Goal: Transaction & Acquisition: Obtain resource

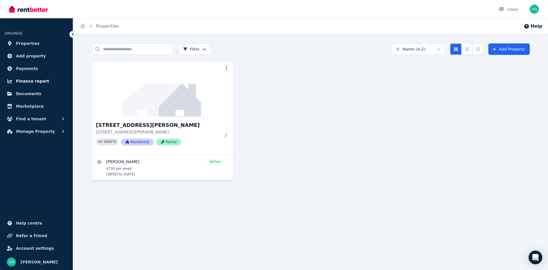
click at [26, 82] on span "Finance report" at bounding box center [32, 81] width 33 height 7
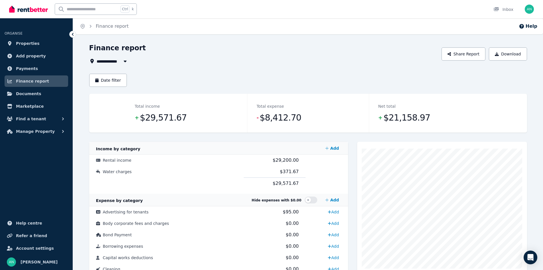
click at [113, 62] on span "All Properties" at bounding box center [115, 61] width 37 height 7
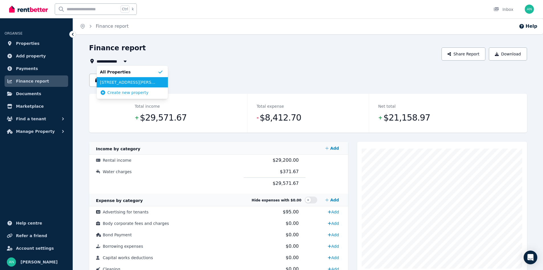
click at [112, 83] on span "[STREET_ADDRESS][PERSON_NAME]" at bounding box center [129, 82] width 58 height 6
type input "**********"
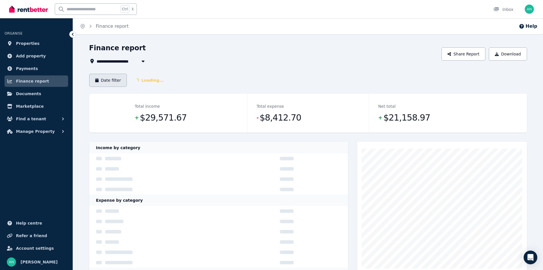
click at [111, 81] on button "Date filter" at bounding box center [108, 80] width 38 height 13
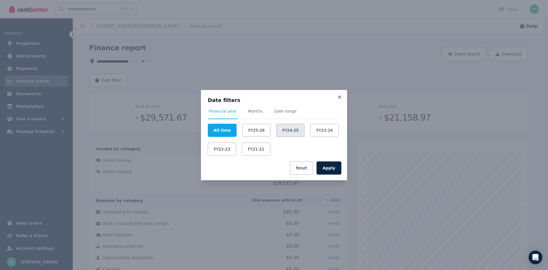
click at [280, 130] on button "FY24-25" at bounding box center [290, 130] width 28 height 13
click at [330, 169] on button "Apply" at bounding box center [328, 167] width 25 height 13
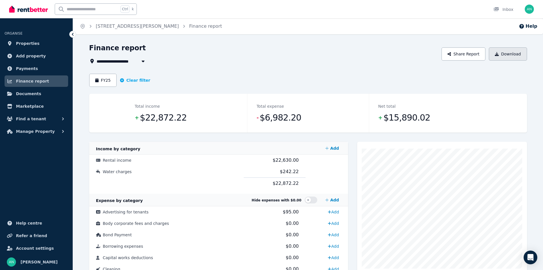
click at [509, 56] on button "Download" at bounding box center [508, 53] width 38 height 13
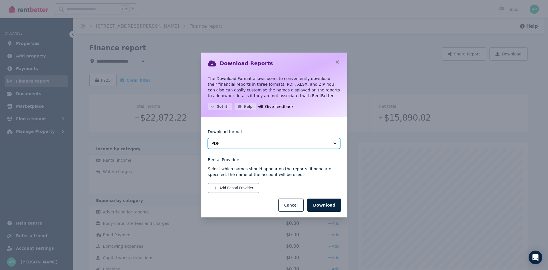
click at [289, 144] on span "PDF" at bounding box center [269, 143] width 117 height 6
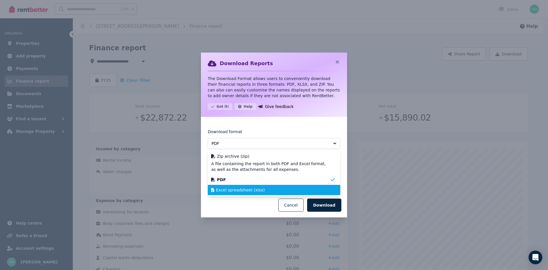
drag, startPoint x: 244, startPoint y: 188, endPoint x: 272, endPoint y: 190, distance: 28.0
click at [247, 188] on span "Excel spreadsheet (xlsx)" at bounding box center [240, 190] width 49 height 6
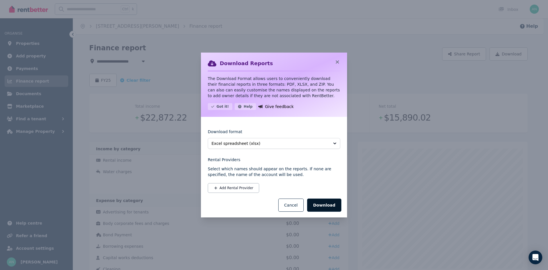
click at [328, 204] on button "Download" at bounding box center [324, 204] width 34 height 13
